Goal: Navigation & Orientation: Find specific page/section

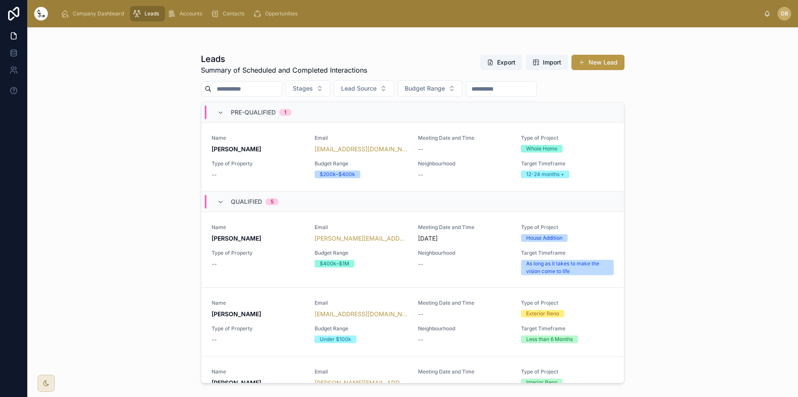
click at [787, 14] on span "DB" at bounding box center [784, 13] width 7 height 7
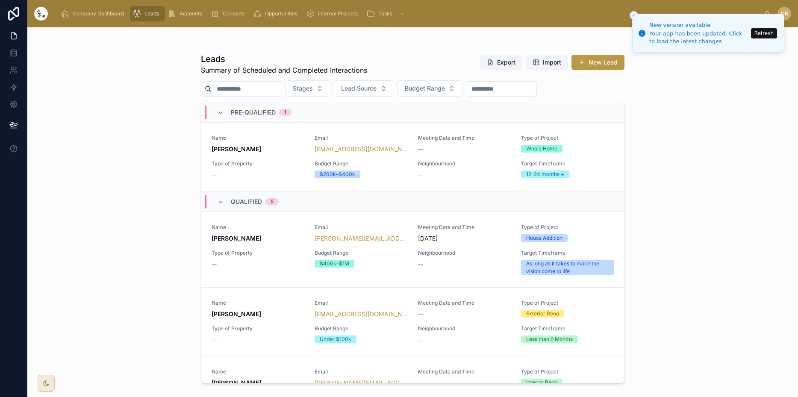
click at [761, 32] on button "Refresh" at bounding box center [764, 33] width 26 height 10
click at [635, 15] on line "Close toast" at bounding box center [633, 15] width 3 height 3
